Goal: Task Accomplishment & Management: Use online tool/utility

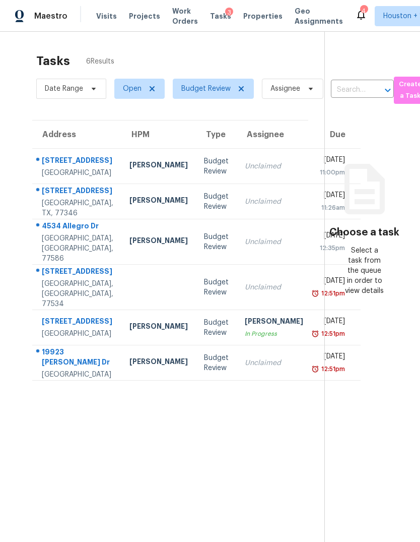
click at [66, 264] on div "[GEOGRAPHIC_DATA], [GEOGRAPHIC_DATA], 77586" at bounding box center [78, 248] width 72 height 30
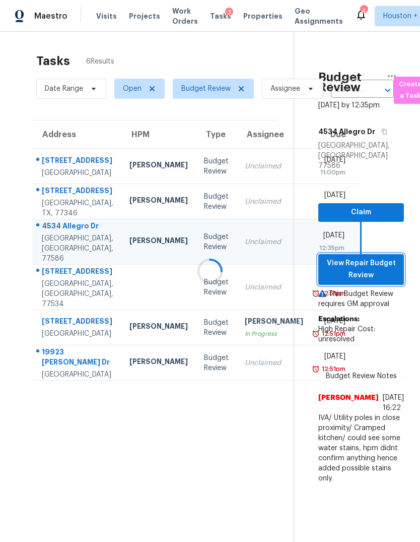
click at [382, 274] on span "View Repair Budget Review" at bounding box center [362, 269] width 70 height 25
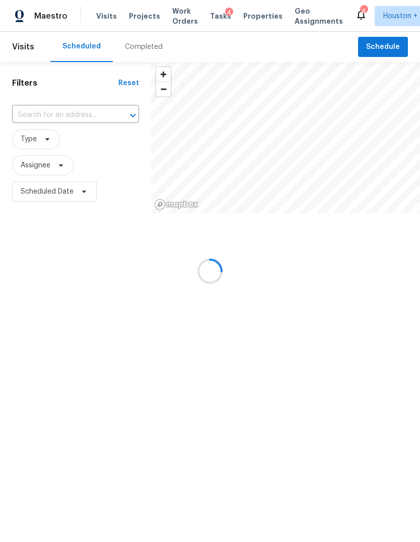
click at [139, 46] on div at bounding box center [210, 271] width 420 height 542
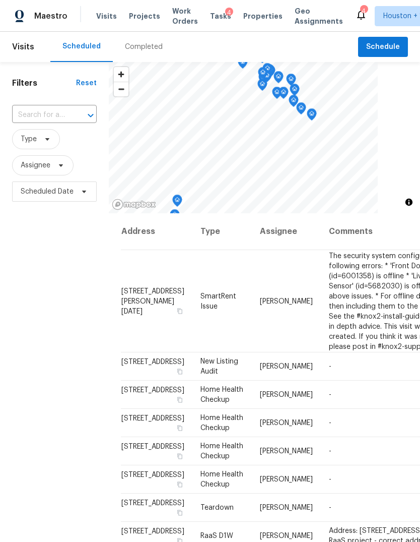
click at [135, 46] on div "Completed" at bounding box center [144, 47] width 38 height 10
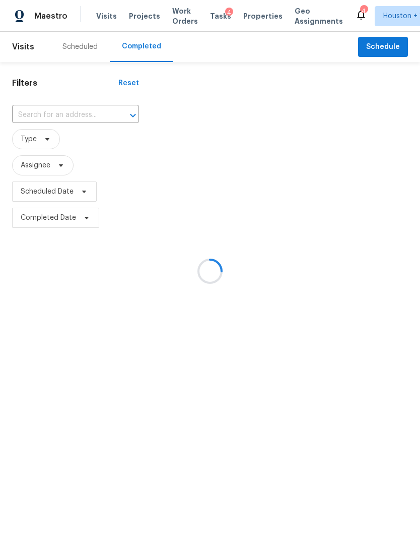
click at [50, 113] on div at bounding box center [210, 271] width 420 height 542
click at [50, 113] on input "text" at bounding box center [61, 115] width 99 height 16
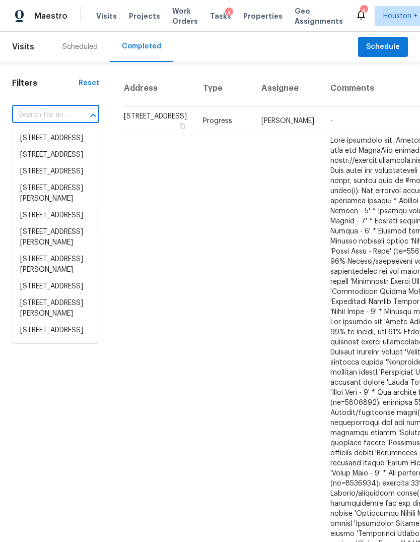
click at [42, 117] on input "text" at bounding box center [41, 115] width 59 height 16
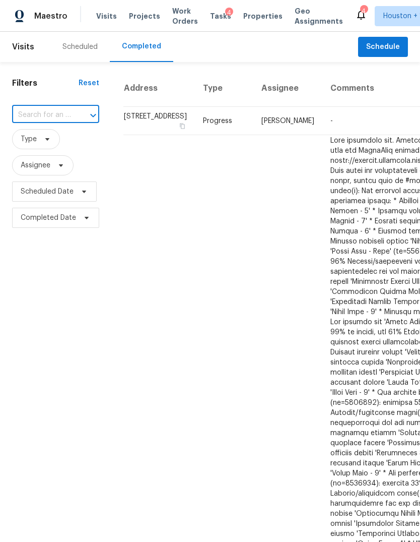
paste input "4534 Allegro Dr, Seabrook, TX 77586"
type input "4534 Allegro Dr, Seabrook, TX 77586"
click at [32, 144] on li "4534 Allegro Dr, Seabrook, TX 77586" at bounding box center [55, 138] width 86 height 17
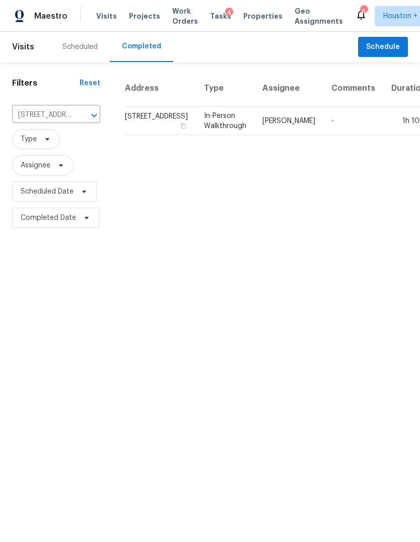
click at [384, 135] on td "1h 10m" at bounding box center [409, 121] width 51 height 28
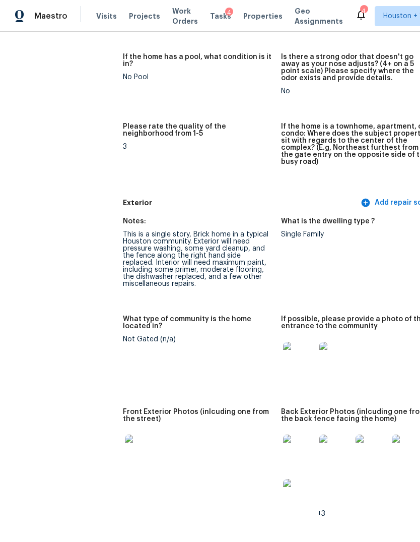
scroll to position [258, 0]
click at [283, 352] on img at bounding box center [299, 358] width 32 height 32
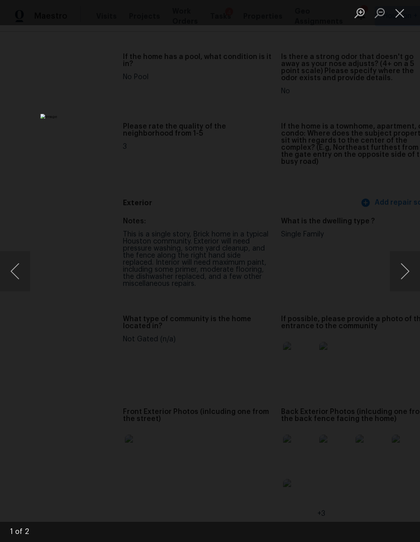
click at [411, 268] on button "Next image" at bounding box center [405, 271] width 30 height 40
click at [408, 270] on button "Next image" at bounding box center [405, 271] width 30 height 40
click at [20, 269] on button "Previous image" at bounding box center [15, 271] width 30 height 40
click at [414, 263] on button "Next image" at bounding box center [405, 271] width 30 height 40
click at [406, 267] on button "Next image" at bounding box center [405, 271] width 30 height 40
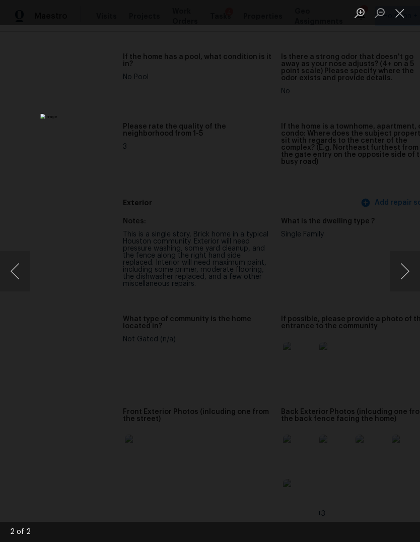
click at [404, 12] on button "Close lightbox" at bounding box center [400, 13] width 20 height 18
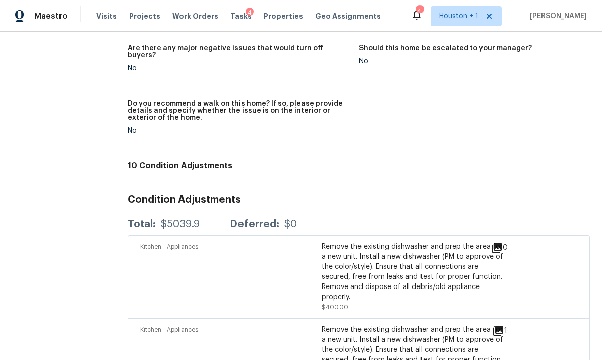
scroll to position [2328, 0]
